Goal: Navigation & Orientation: Find specific page/section

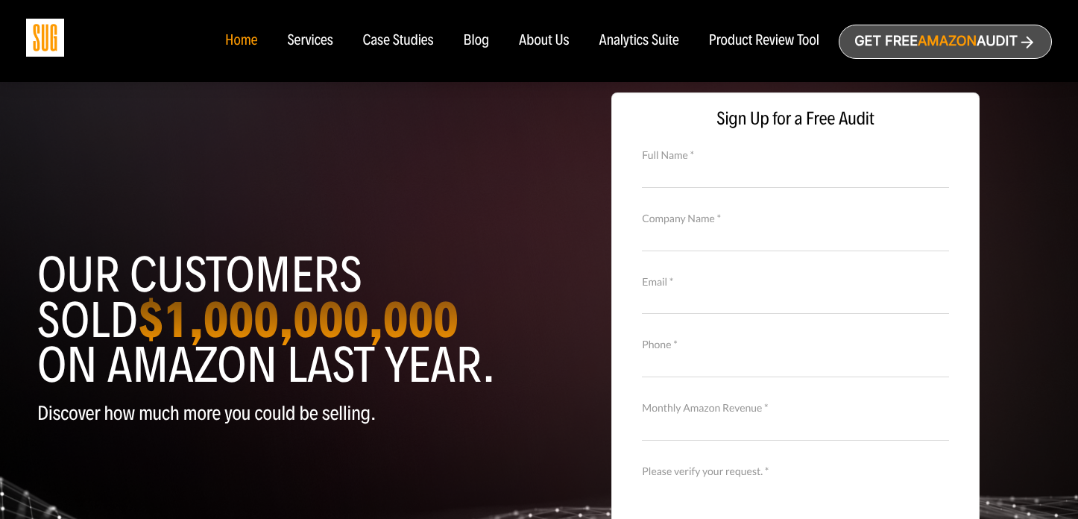
click at [542, 38] on div "About Us" at bounding box center [544, 41] width 51 height 16
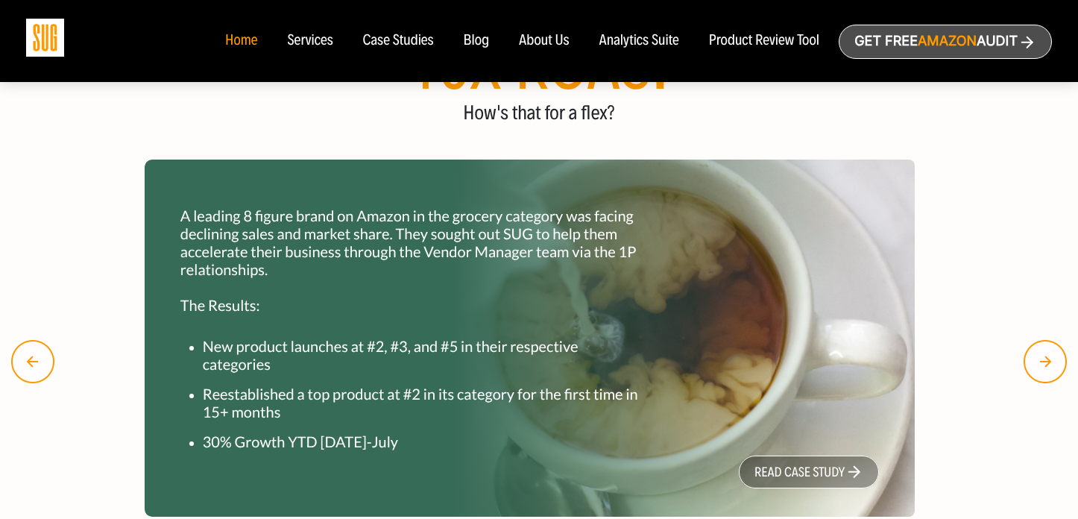
scroll to position [1978, 0]
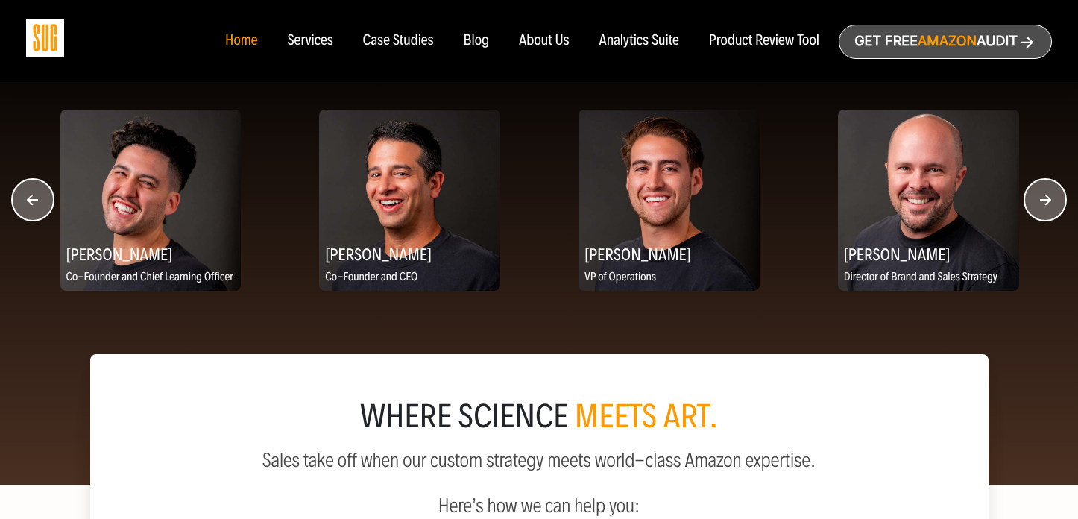
click at [1042, 203] on circle "button" at bounding box center [1045, 200] width 42 height 42
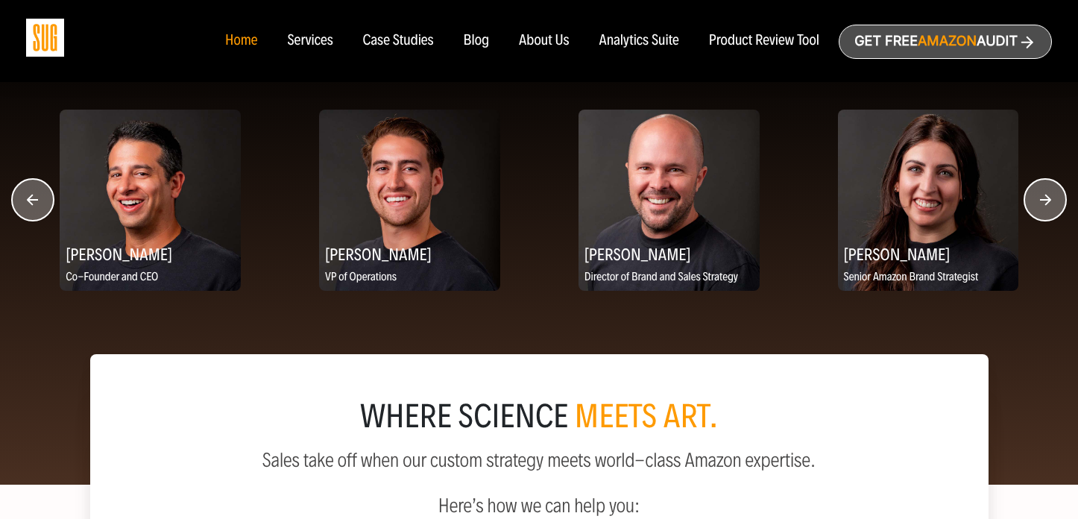
click at [1043, 203] on circle "button" at bounding box center [1045, 200] width 42 height 42
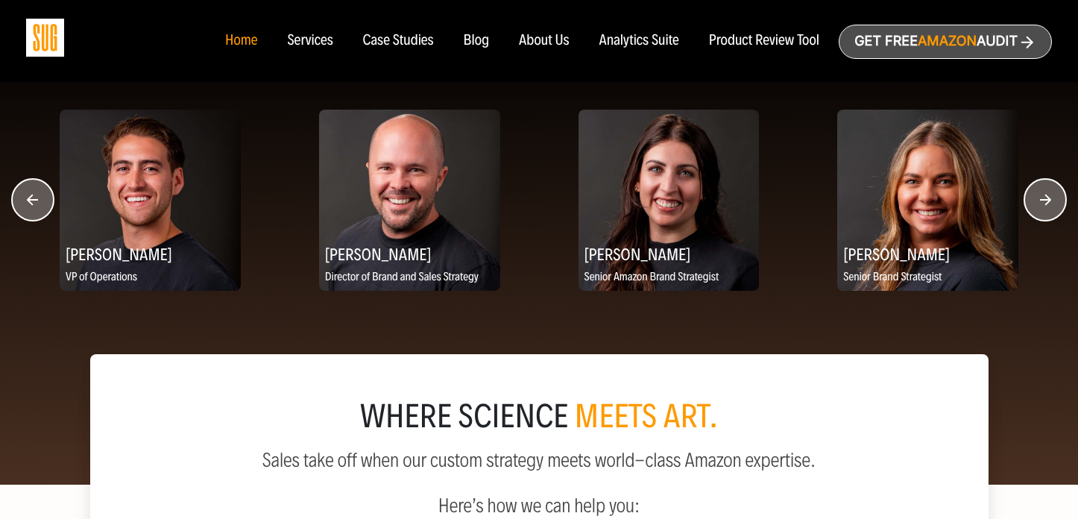
click at [1043, 203] on circle "button" at bounding box center [1045, 200] width 42 height 42
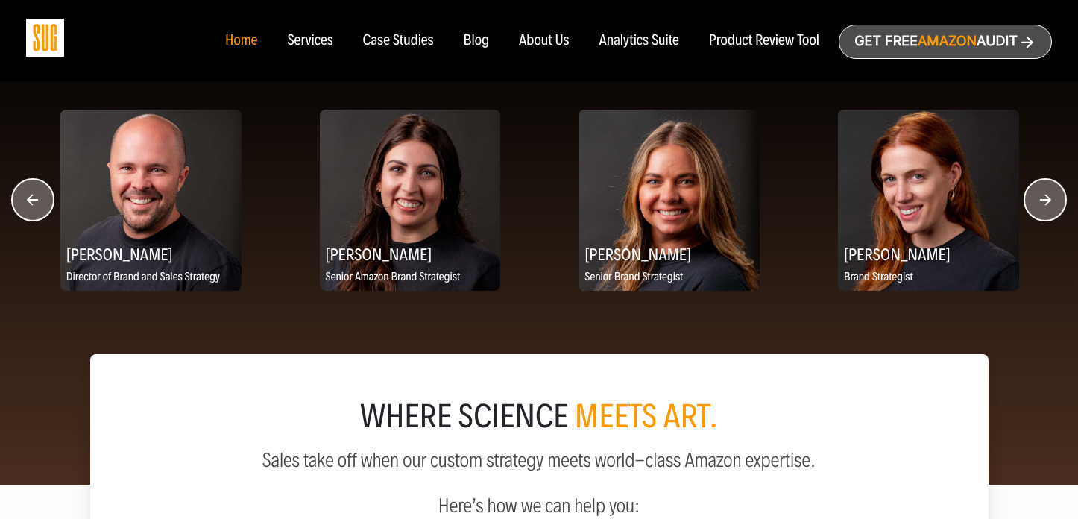
click at [1043, 203] on circle "button" at bounding box center [1045, 200] width 42 height 42
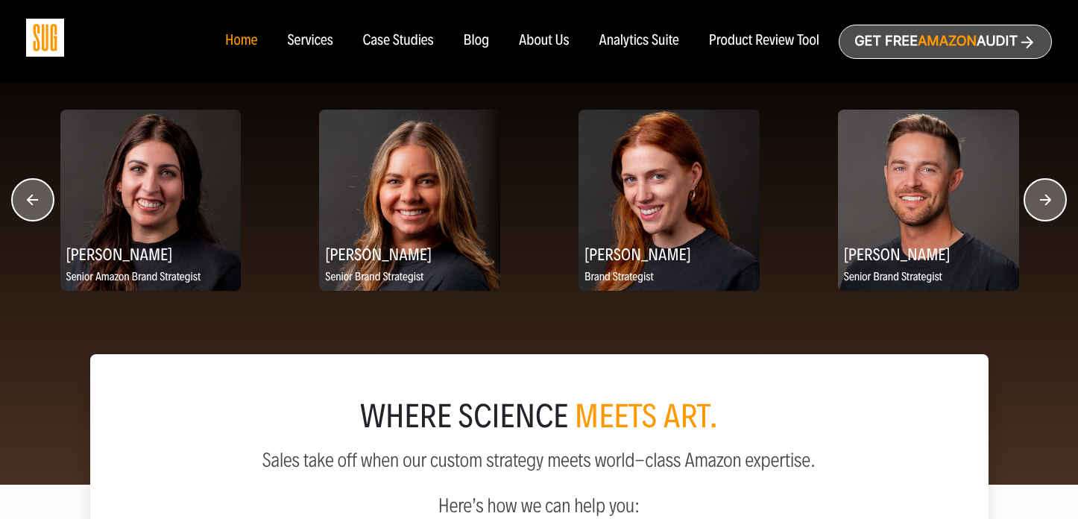
click at [1043, 203] on circle "button" at bounding box center [1045, 200] width 42 height 42
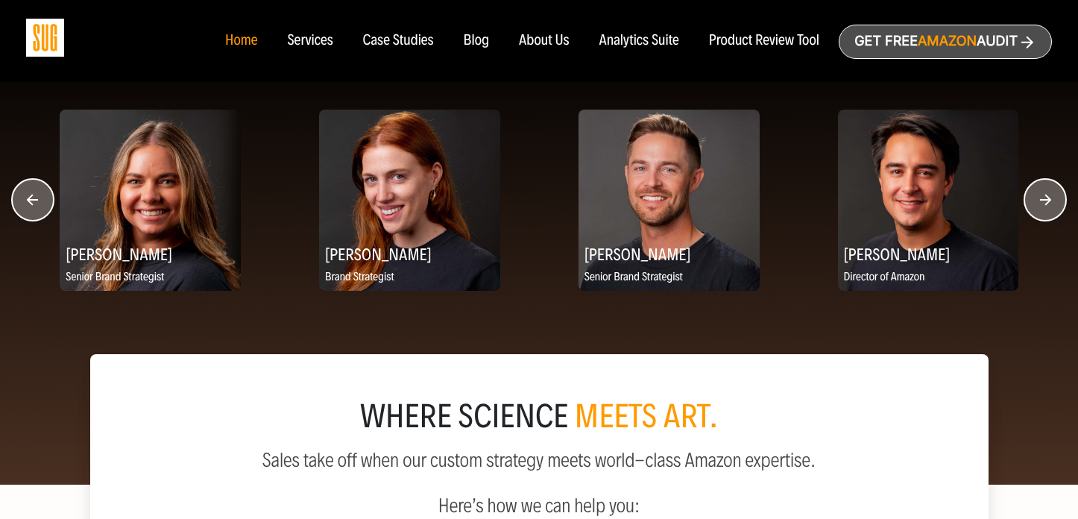
click at [1043, 203] on circle "button" at bounding box center [1045, 200] width 42 height 42
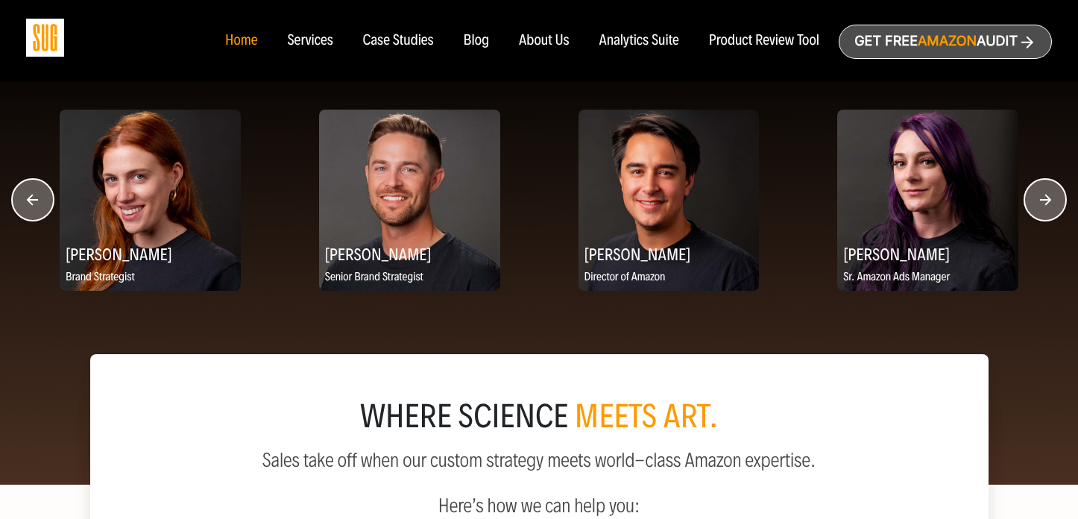
click at [1043, 203] on circle "button" at bounding box center [1045, 200] width 42 height 42
